Goal: Navigation & Orientation: Find specific page/section

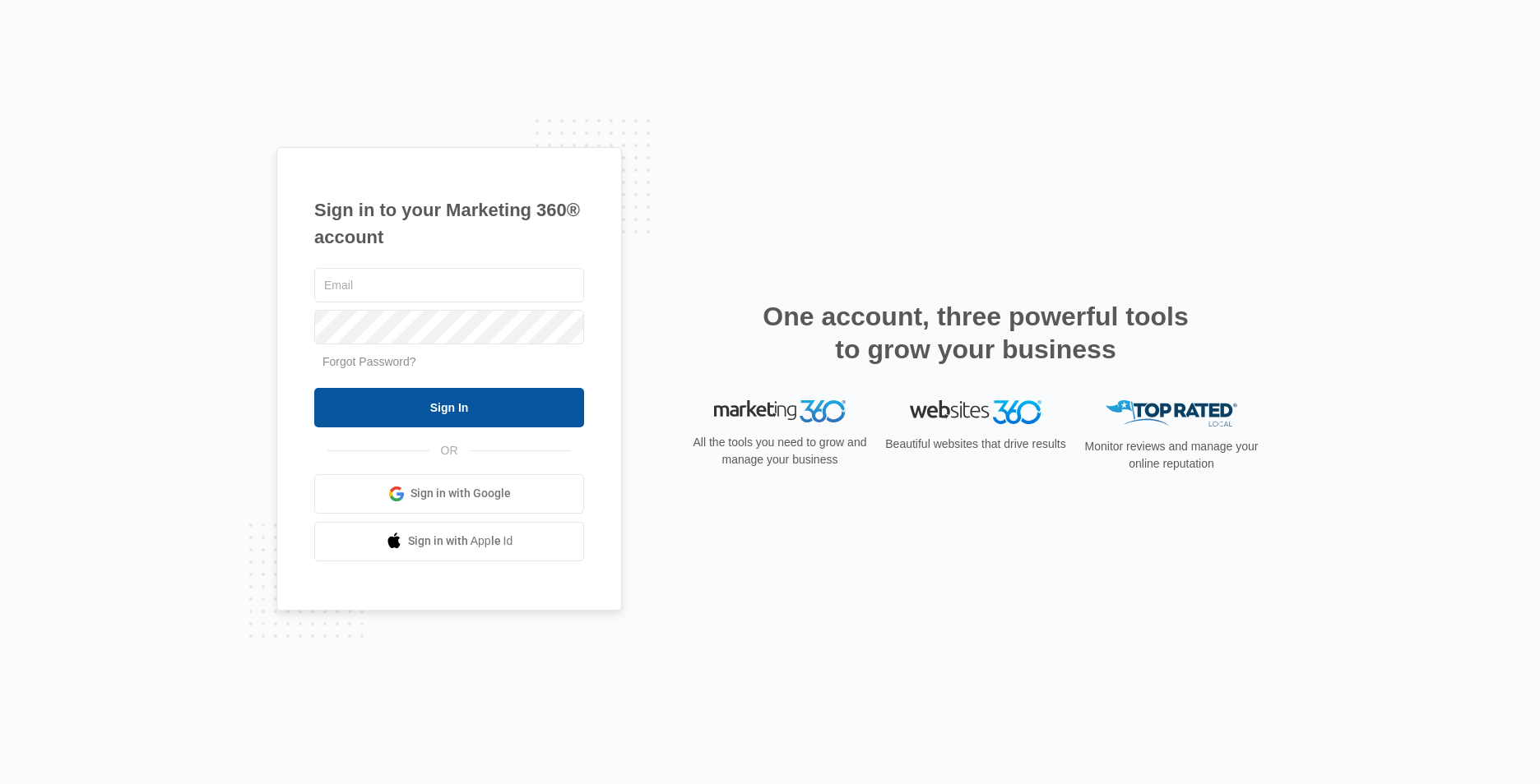
type input "jgreene@itiqinsight.com"
click at [482, 416] on input "Sign In" at bounding box center [449, 408] width 270 height 39
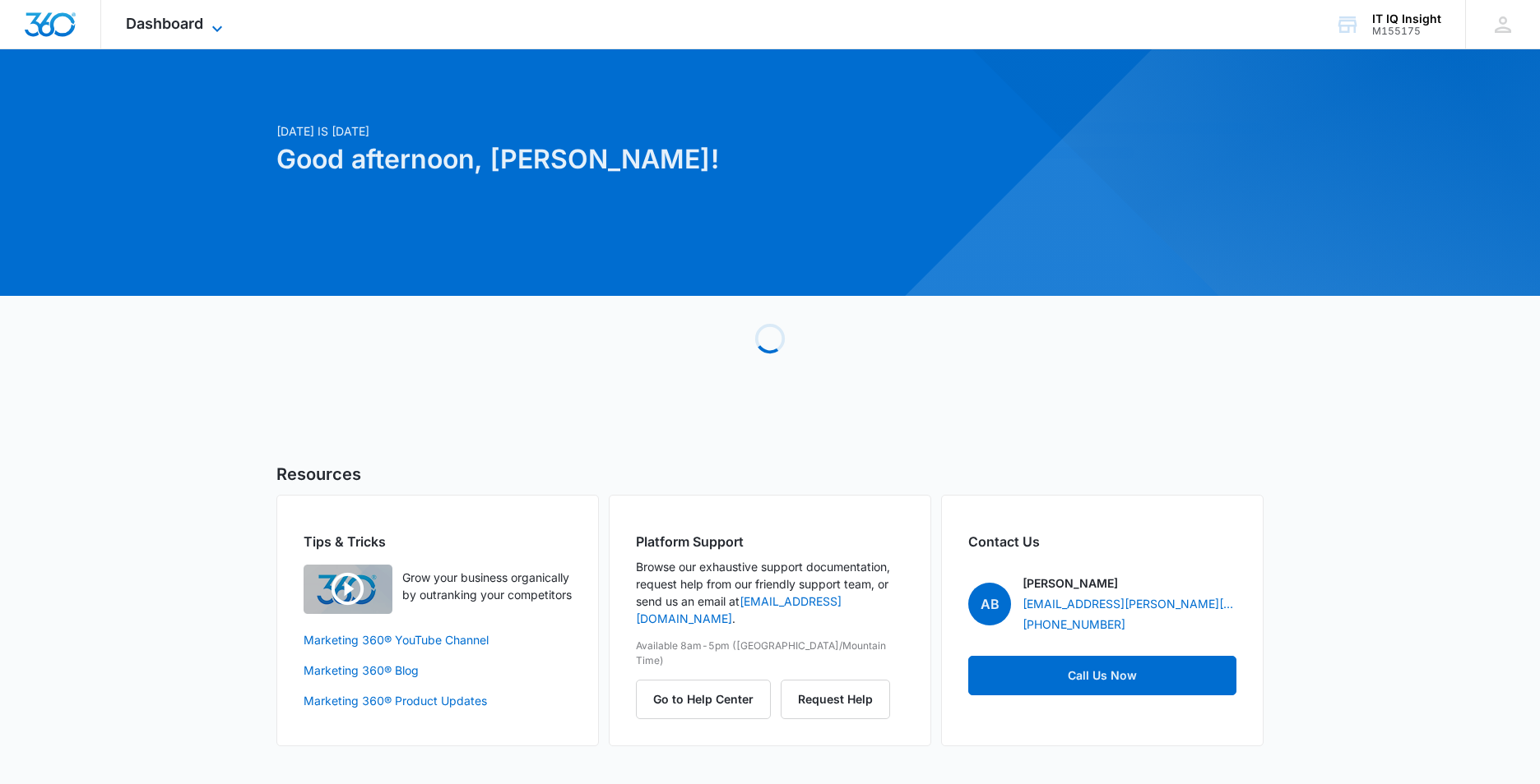
click at [224, 24] on icon at bounding box center [217, 28] width 20 height 20
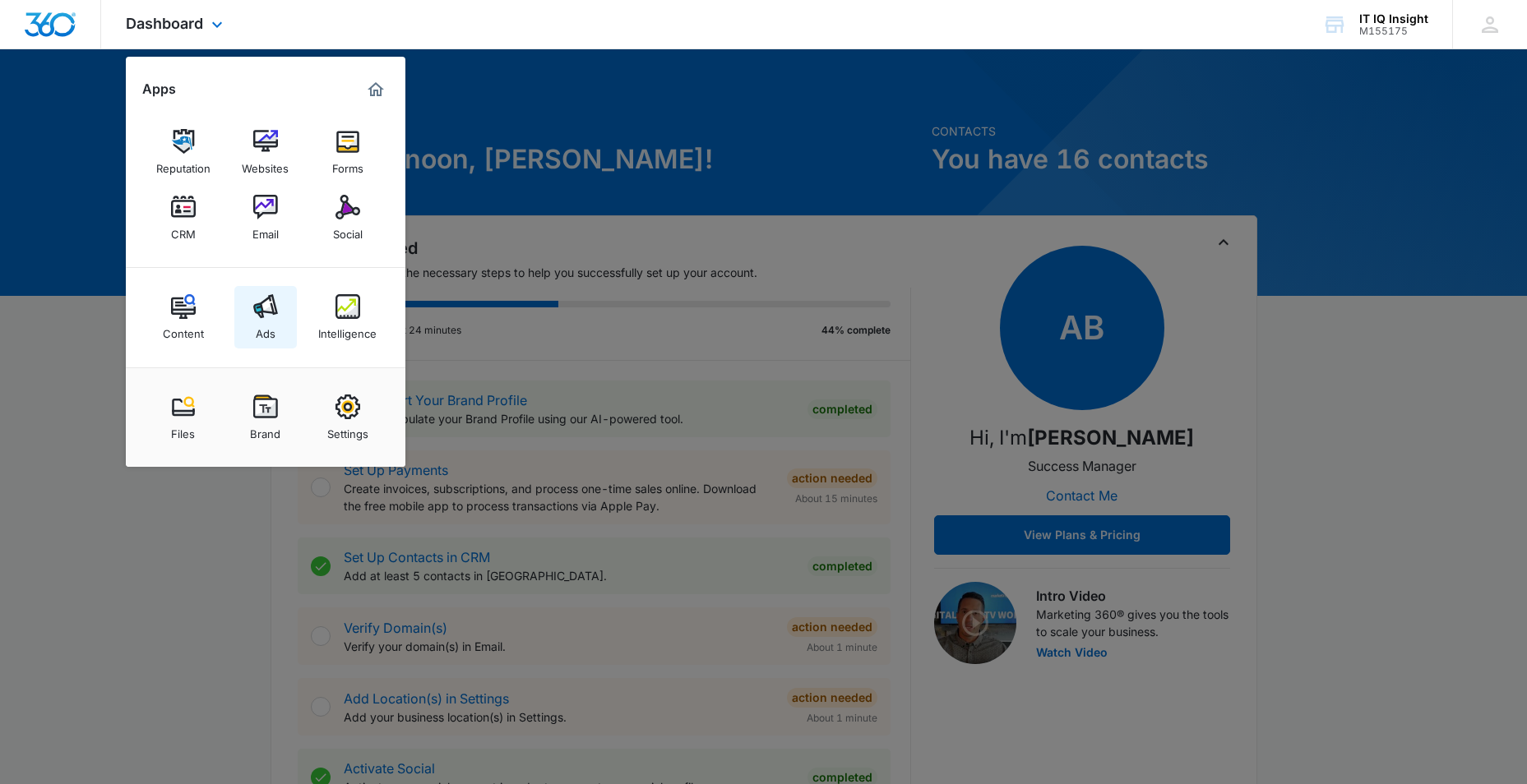
click at [263, 327] on div "Ads" at bounding box center [265, 330] width 20 height 22
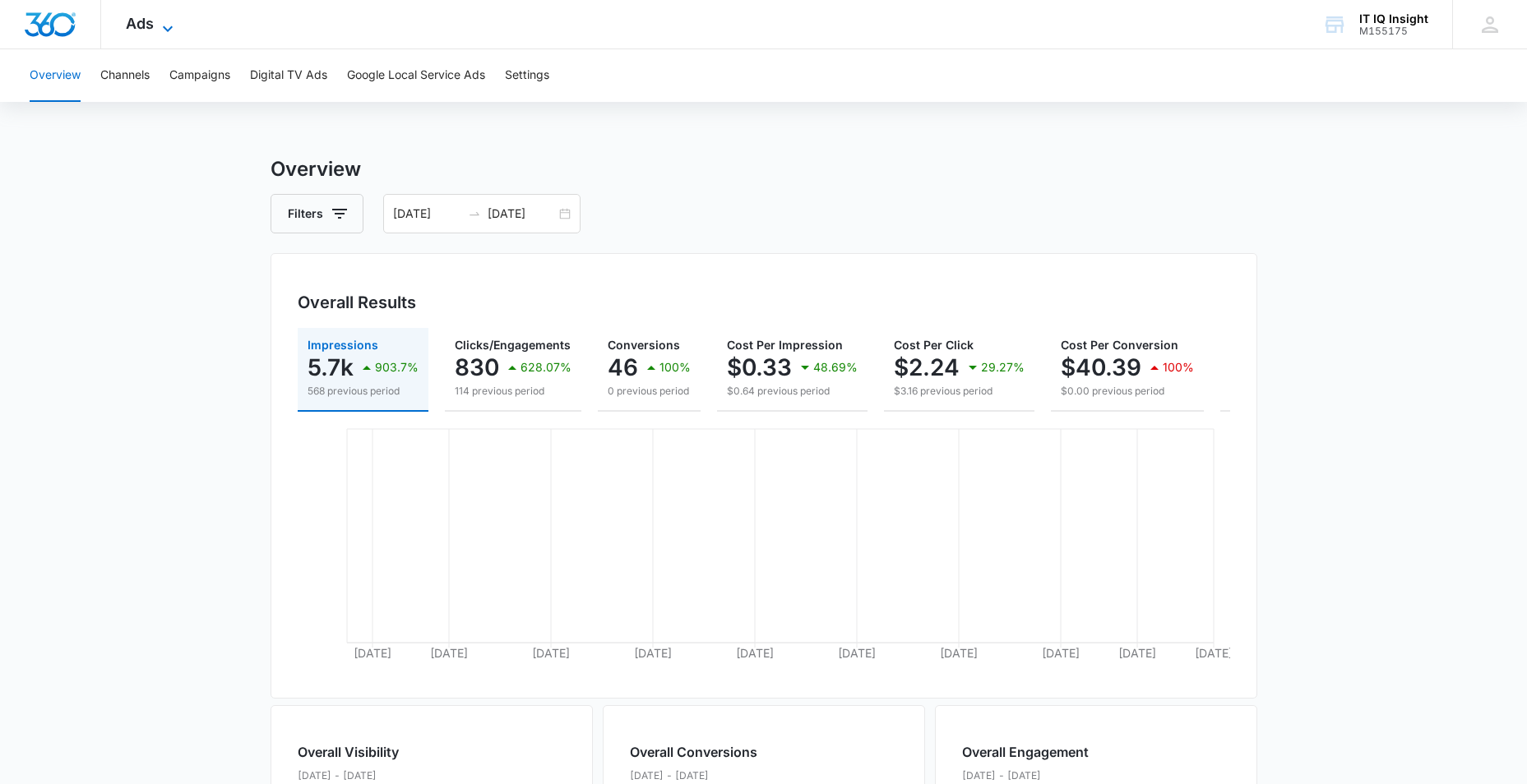
click at [170, 23] on icon at bounding box center [167, 28] width 20 height 20
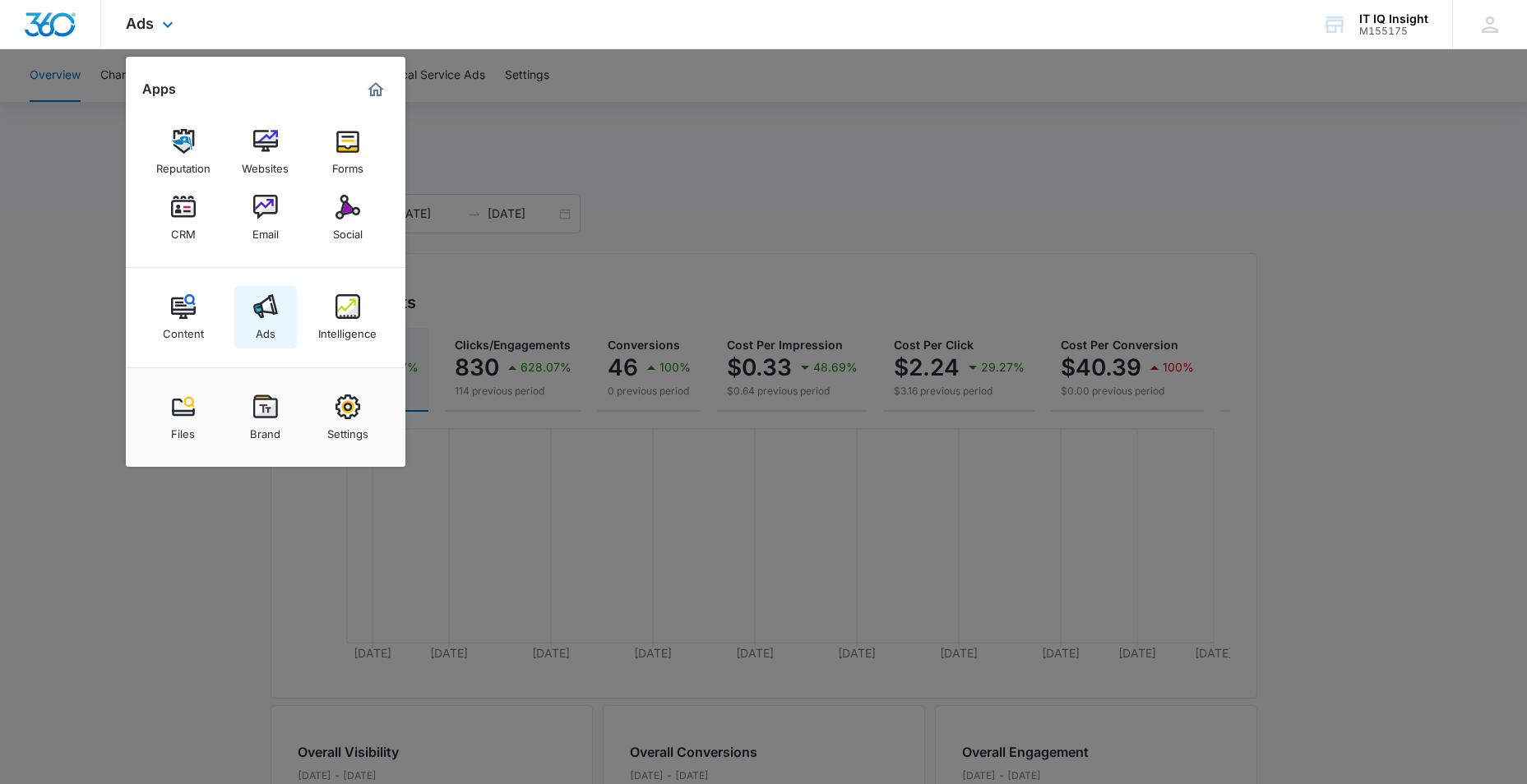
click at [275, 330] on link "Ads" at bounding box center [265, 317] width 63 height 63
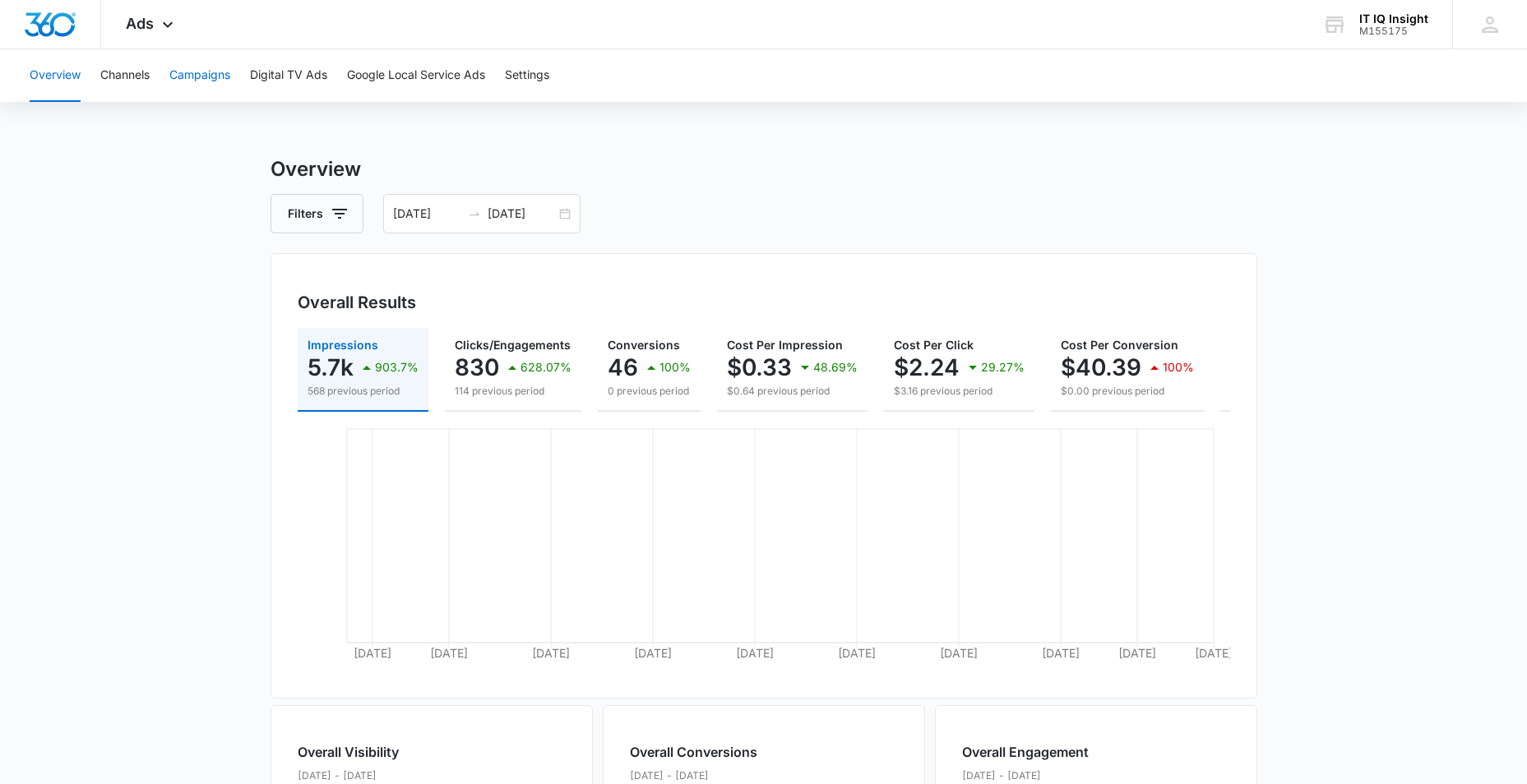
click at [203, 79] on button "Campaigns" at bounding box center [200, 75] width 61 height 53
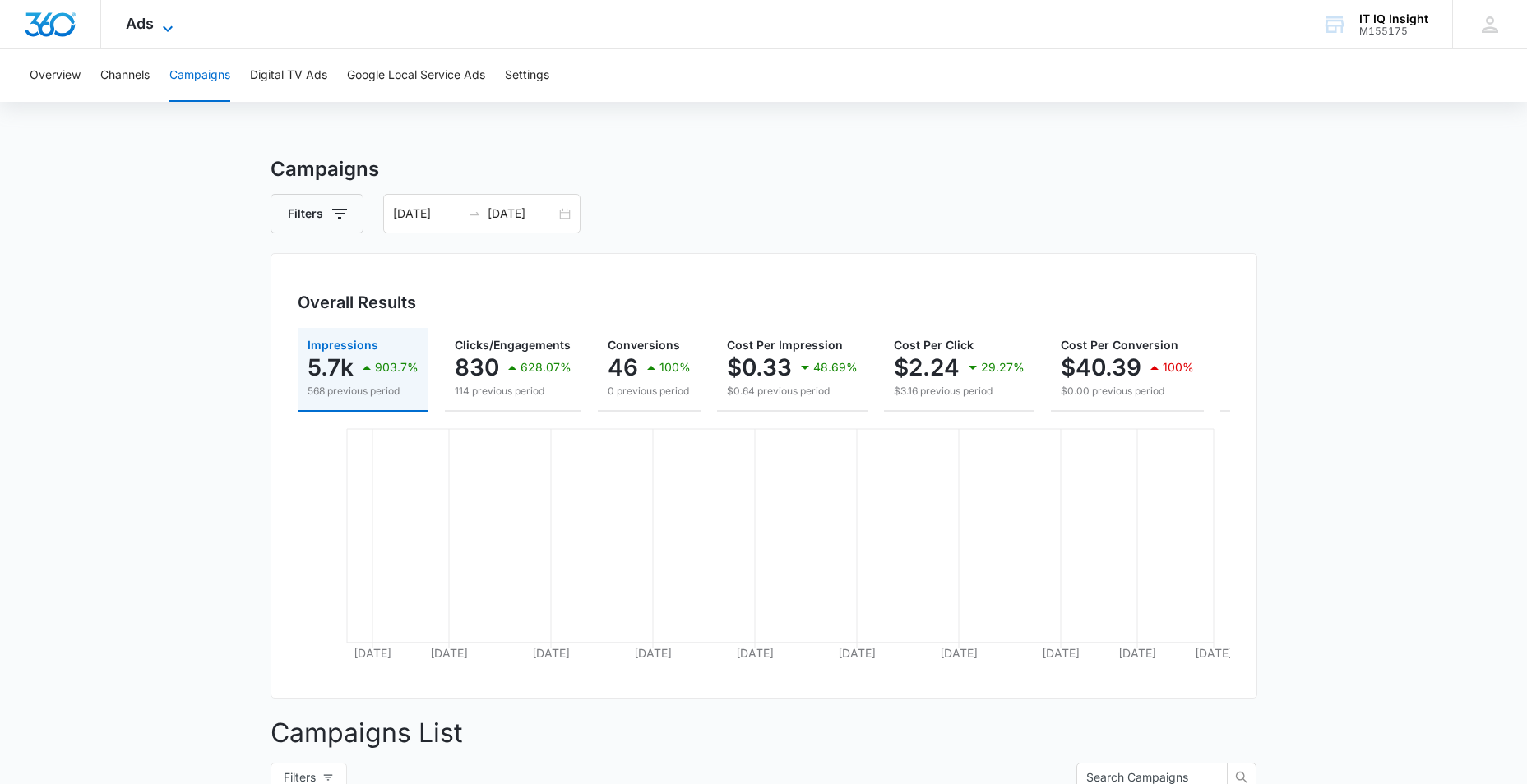
click at [172, 31] on icon at bounding box center [167, 28] width 20 height 20
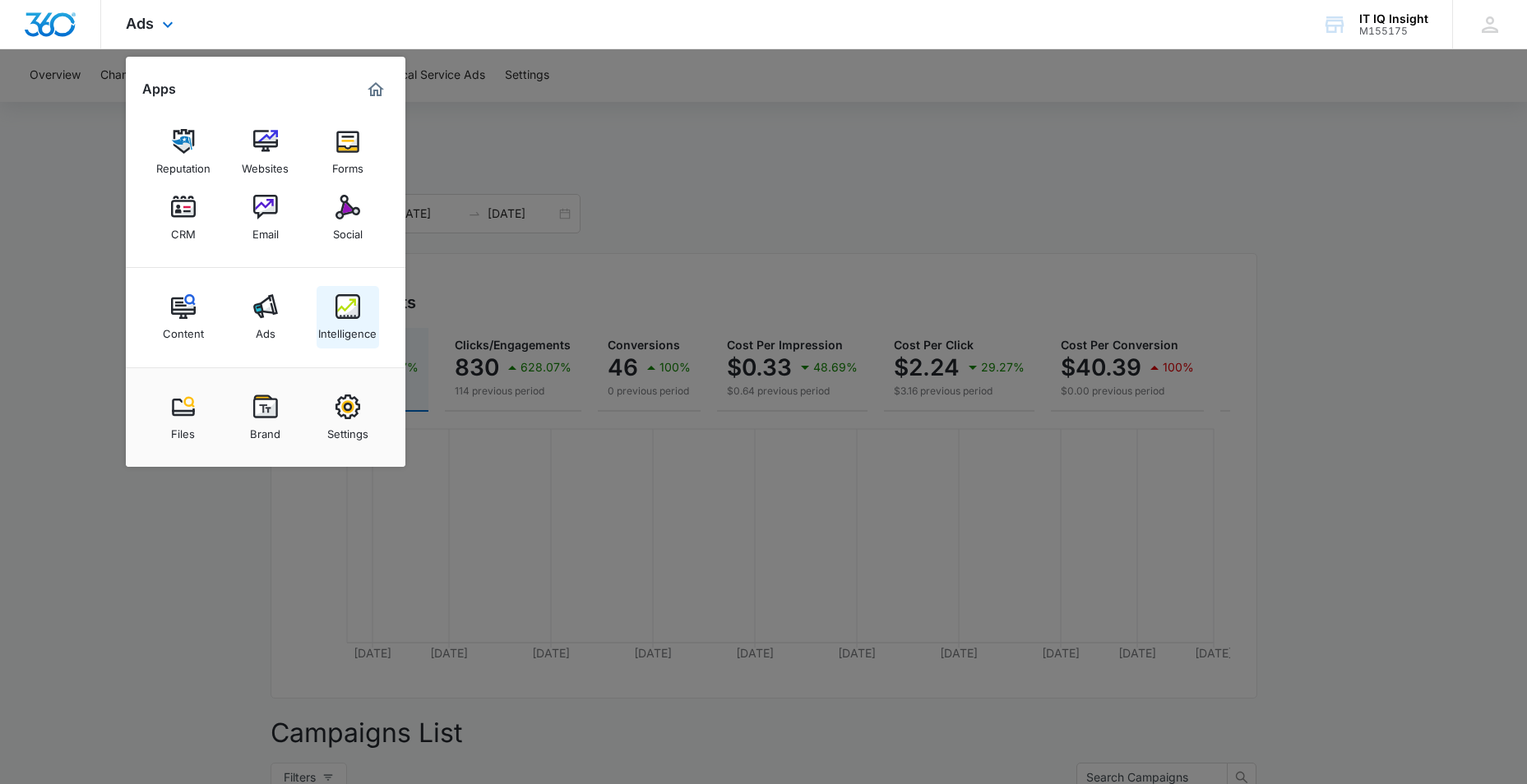
click at [352, 328] on div "Intelligence" at bounding box center [347, 330] width 59 height 22
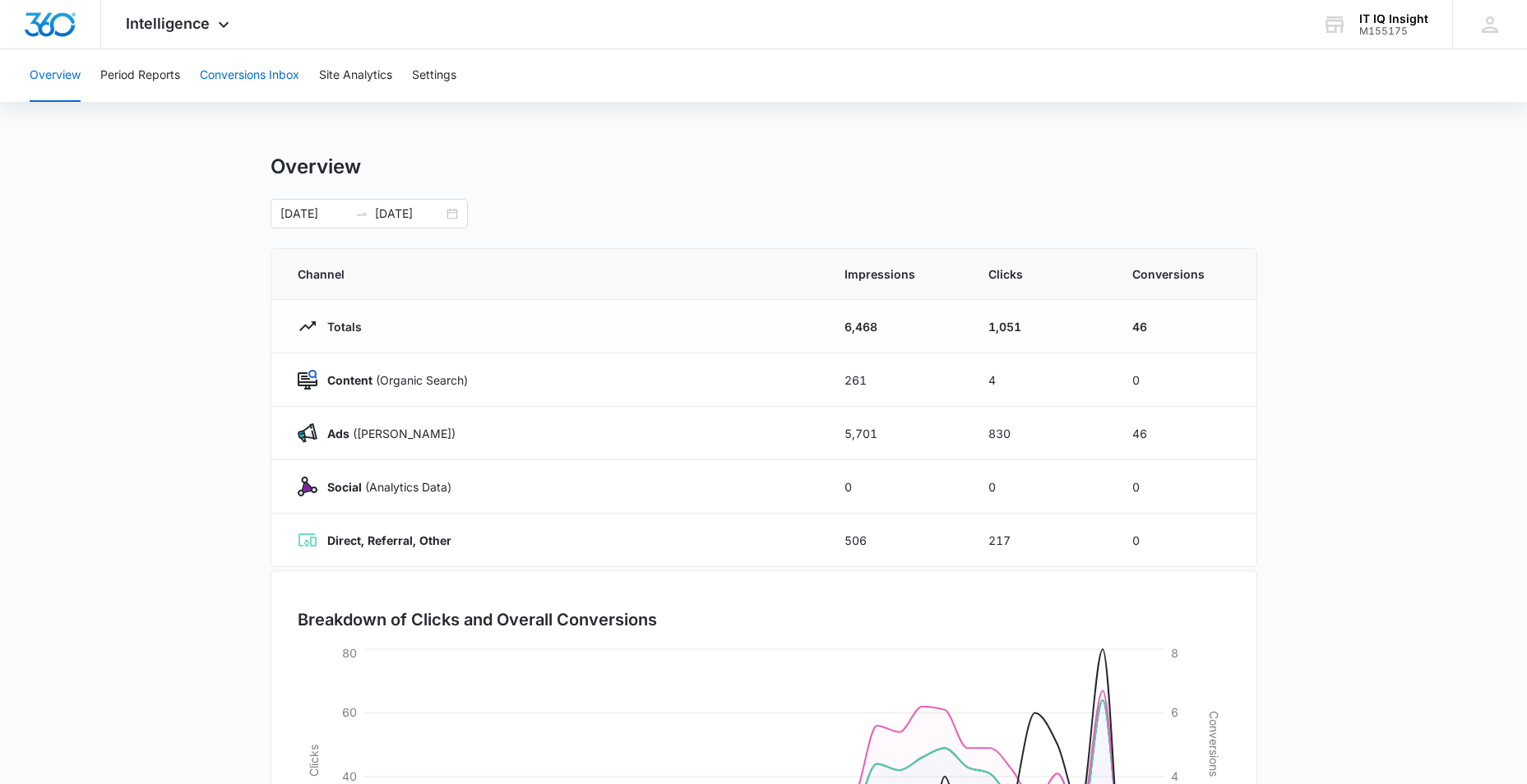
click at [245, 77] on button "Conversions Inbox" at bounding box center [250, 75] width 100 height 53
